Goal: Task Accomplishment & Management: Manage account settings

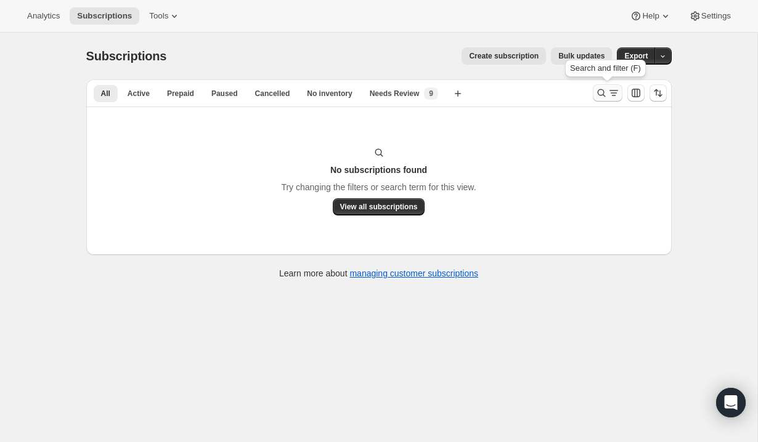
click at [604, 97] on icon "Search and filter results" at bounding box center [601, 93] width 12 height 12
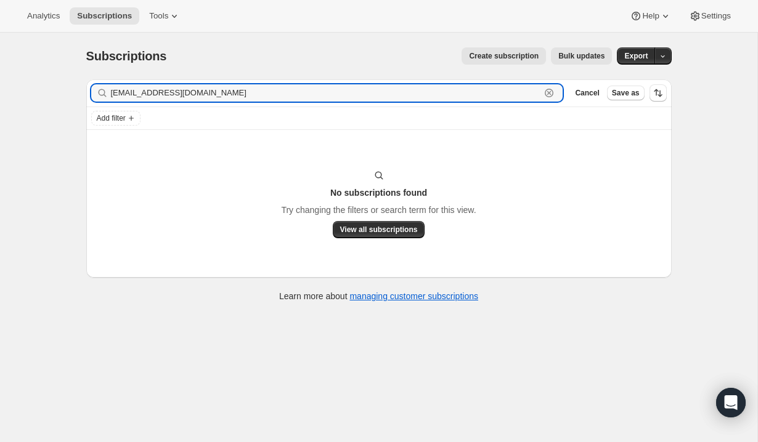
click at [551, 91] on icon "button" at bounding box center [549, 93] width 12 height 12
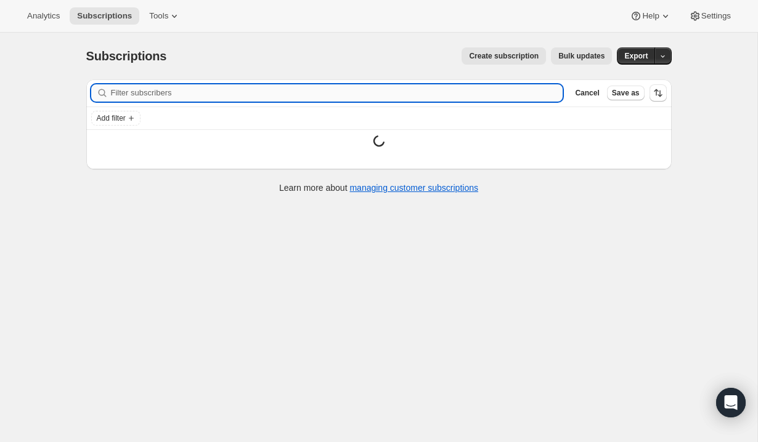
paste input "[EMAIL_ADDRESS][DOMAIN_NAME]"
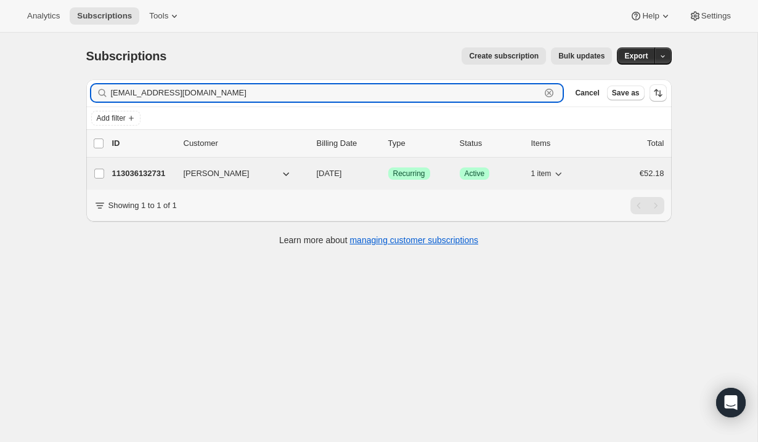
type input "[EMAIL_ADDRESS][DOMAIN_NAME]"
click at [266, 179] on button "[PERSON_NAME]" at bounding box center [237, 174] width 123 height 20
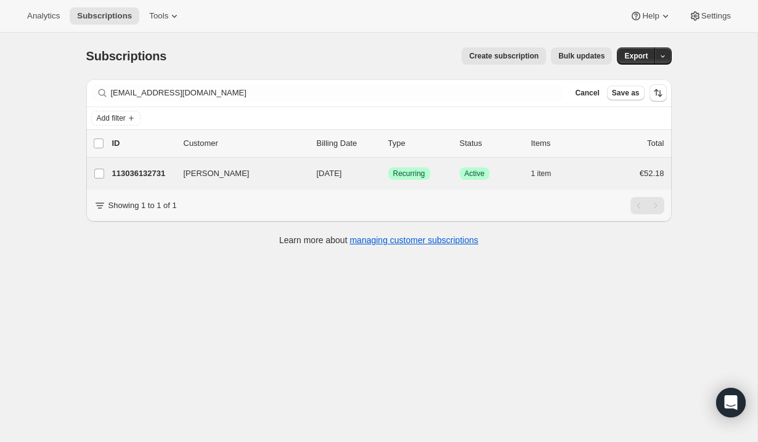
click at [251, 161] on div "[PERSON_NAME] 113036132731 [PERSON_NAME] [DATE] Success Recurring Success Activ…" at bounding box center [378, 174] width 585 height 32
click at [310, 177] on div "113036132731 [PERSON_NAME] [DATE] Success Recurring Success Active 1 item €52.18" at bounding box center [388, 173] width 552 height 17
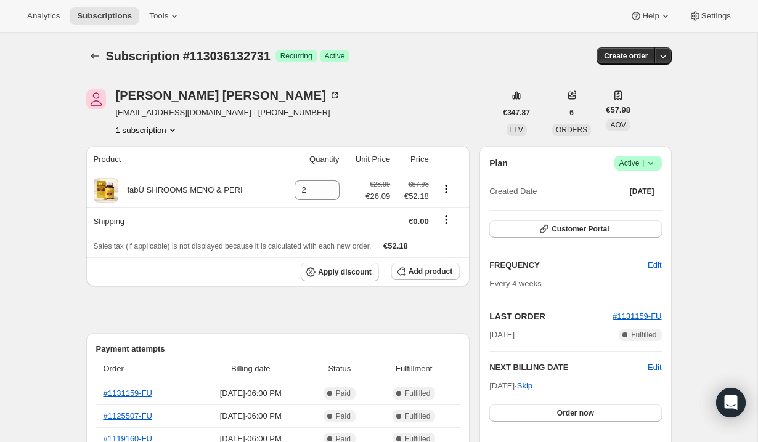
click at [648, 161] on icon at bounding box center [650, 163] width 12 height 12
click at [638, 207] on span "Cancel subscription" at bounding box center [634, 208] width 70 height 9
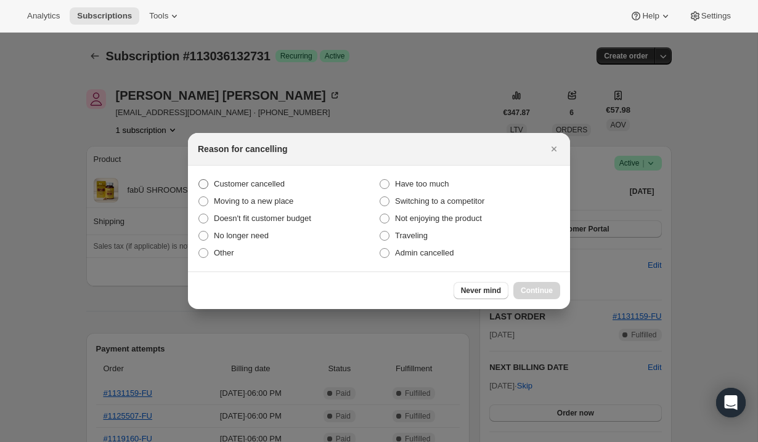
click at [280, 187] on span "Customer cancelled" at bounding box center [249, 183] width 71 height 9
click at [199, 180] on input "Customer cancelled" at bounding box center [198, 179] width 1 height 1
radio input "true"
click at [536, 293] on span "Continue" at bounding box center [537, 291] width 32 height 10
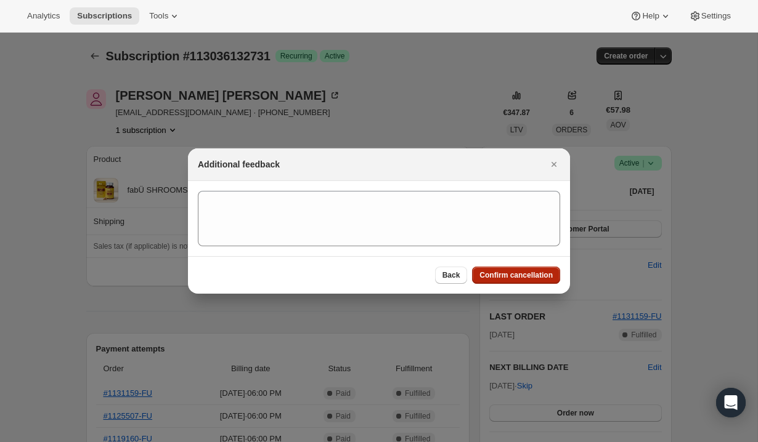
click at [527, 272] on span "Confirm cancellation" at bounding box center [515, 275] width 73 height 10
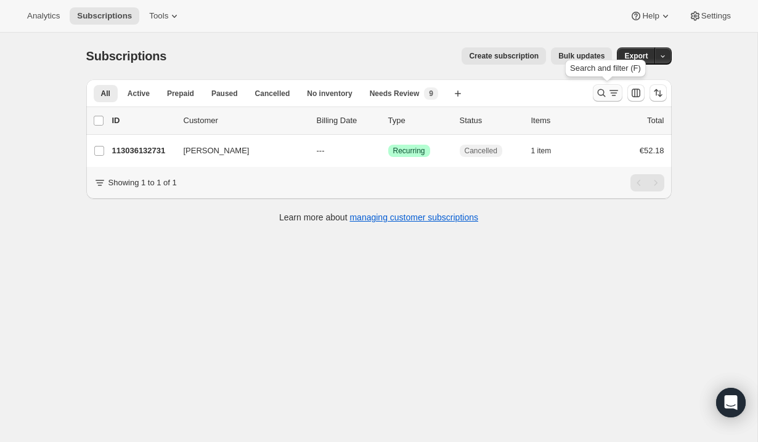
click at [609, 95] on icon "Search and filter results" at bounding box center [613, 93] width 12 height 12
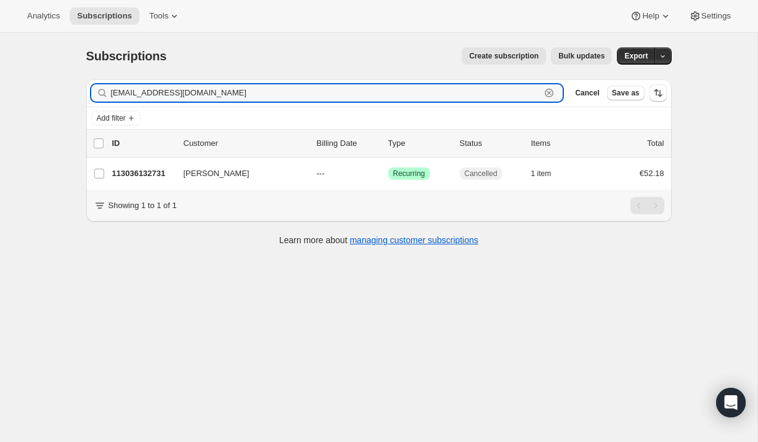
click at [548, 93] on icon "button" at bounding box center [549, 93] width 4 height 4
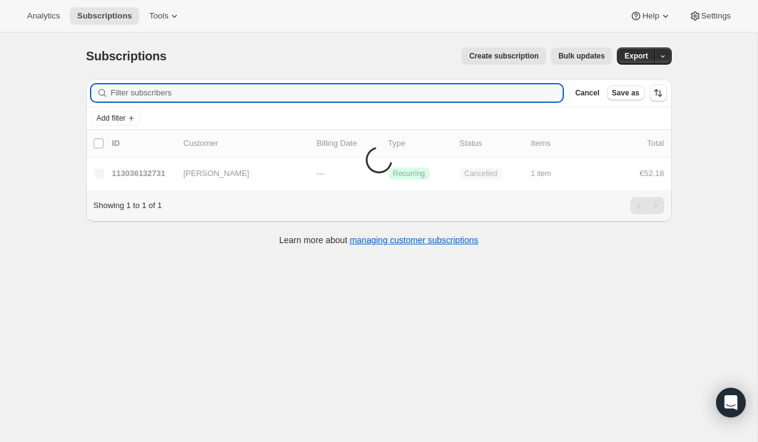
paste input "[EMAIL_ADDRESS][DOMAIN_NAME]"
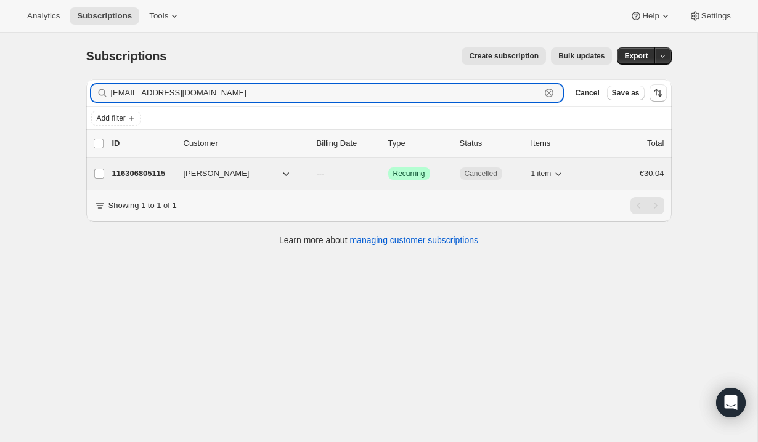
type input "[EMAIL_ADDRESS][DOMAIN_NAME]"
click at [355, 178] on p "---" at bounding box center [348, 174] width 62 height 12
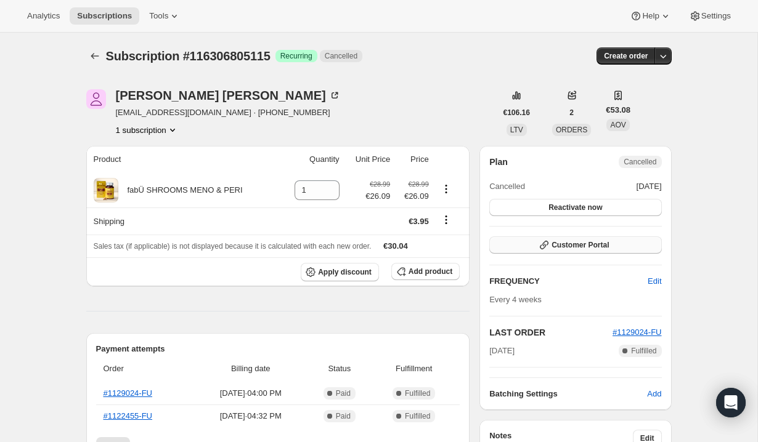
click at [536, 248] on button "Customer Portal" at bounding box center [575, 245] width 172 height 17
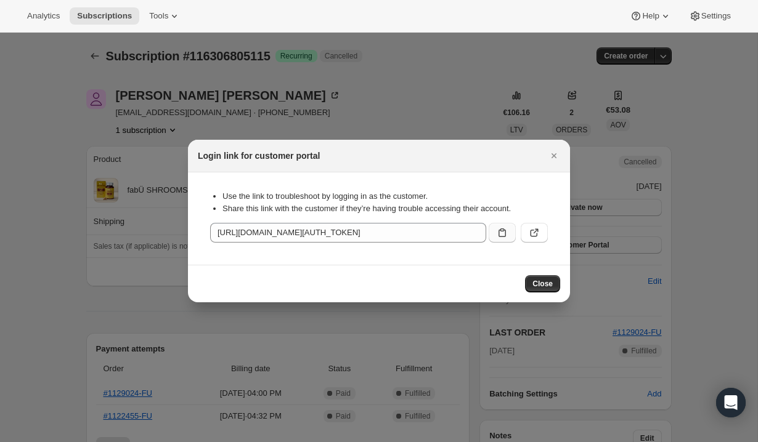
click at [509, 230] on button ":rrq:" at bounding box center [502, 233] width 27 height 20
